Goal: Navigation & Orientation: Find specific page/section

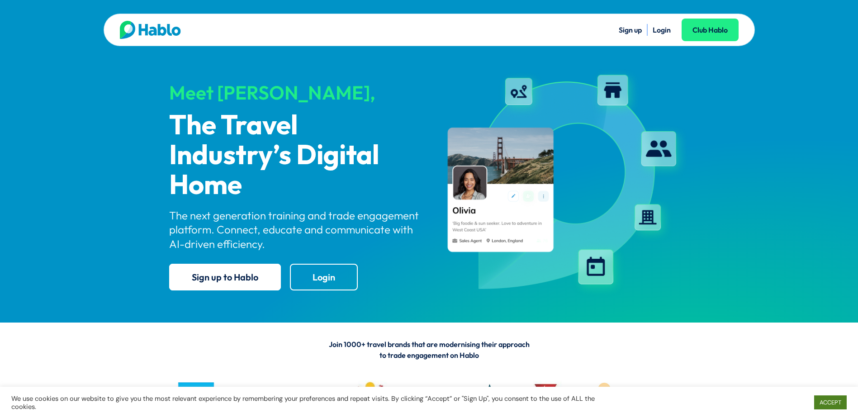
click at [825, 404] on link "ACCEPT" at bounding box center [830, 402] width 33 height 14
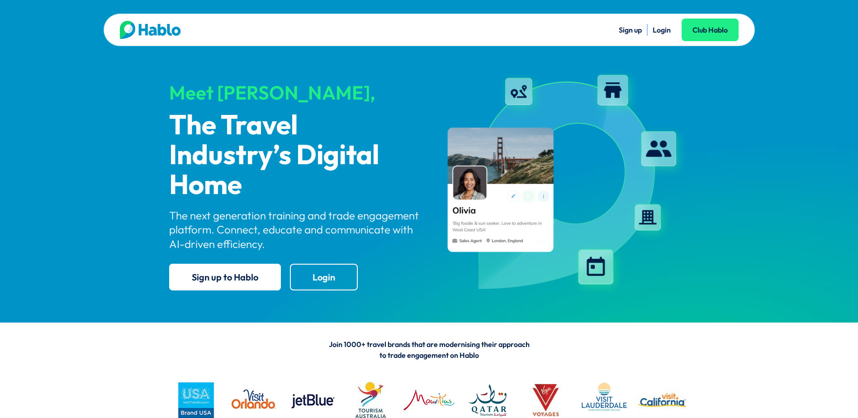
click at [664, 30] on link "Login" at bounding box center [662, 29] width 18 height 9
click at [315, 272] on link "Login" at bounding box center [324, 277] width 68 height 27
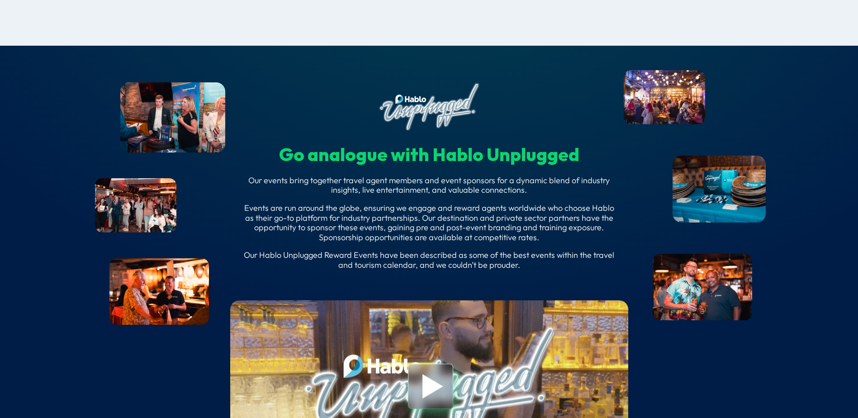
scroll to position [3076, 0]
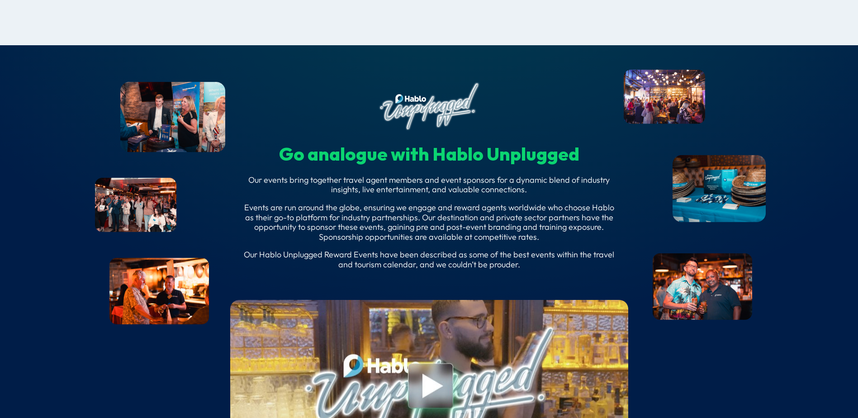
click at [185, 269] on div "Go analogue with [PERSON_NAME] Unplugged Our events bring together travel agent…" at bounding box center [429, 175] width 489 height 187
click at [185, 236] on div "Go analogue with [PERSON_NAME] Unplugged Our events bring together travel agent…" at bounding box center [429, 175] width 489 height 187
click at [185, 131] on div at bounding box center [429, 106] width 489 height 49
click at [659, 127] on div at bounding box center [429, 106] width 489 height 49
click at [674, 240] on div "Go analogue with [PERSON_NAME] Unplugged Our events bring together travel agent…" at bounding box center [429, 176] width 489 height 212
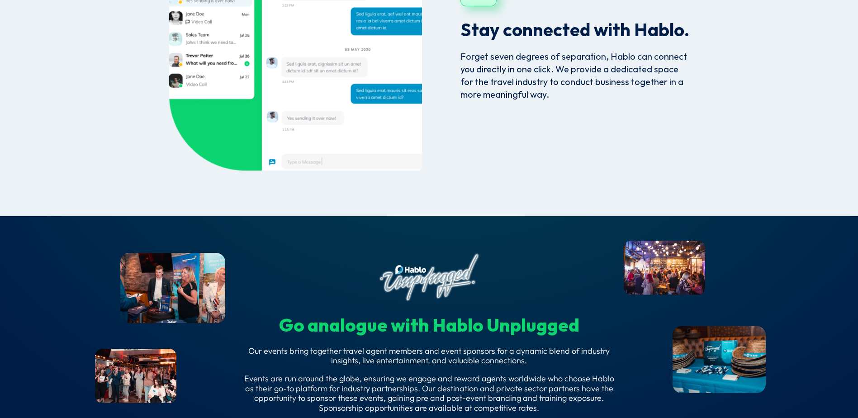
scroll to position [2742, 0]
